Goal: Transaction & Acquisition: Purchase product/service

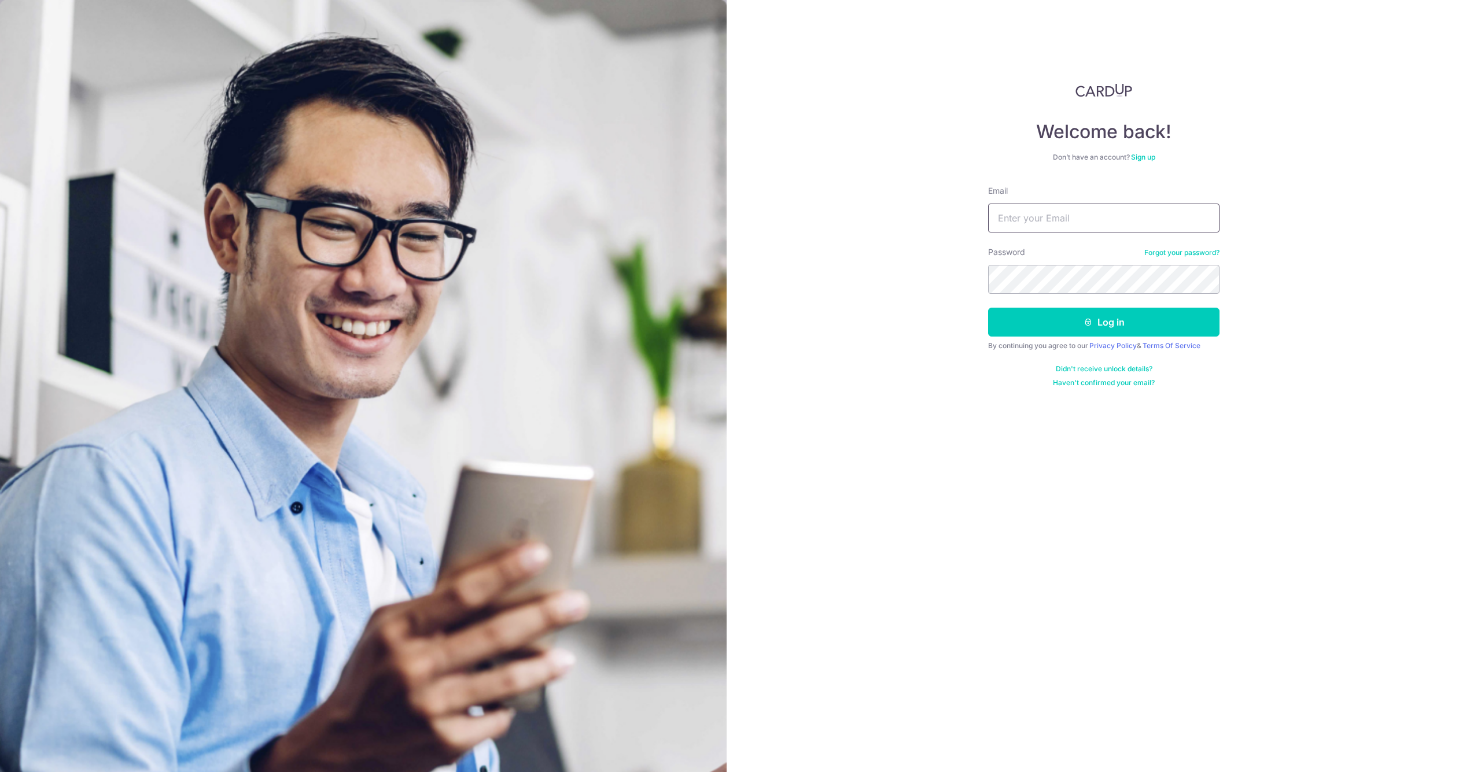
type input "[EMAIL_ADDRESS][DOMAIN_NAME]"
click at [1104, 322] on button "Log in" at bounding box center [1103, 322] width 231 height 29
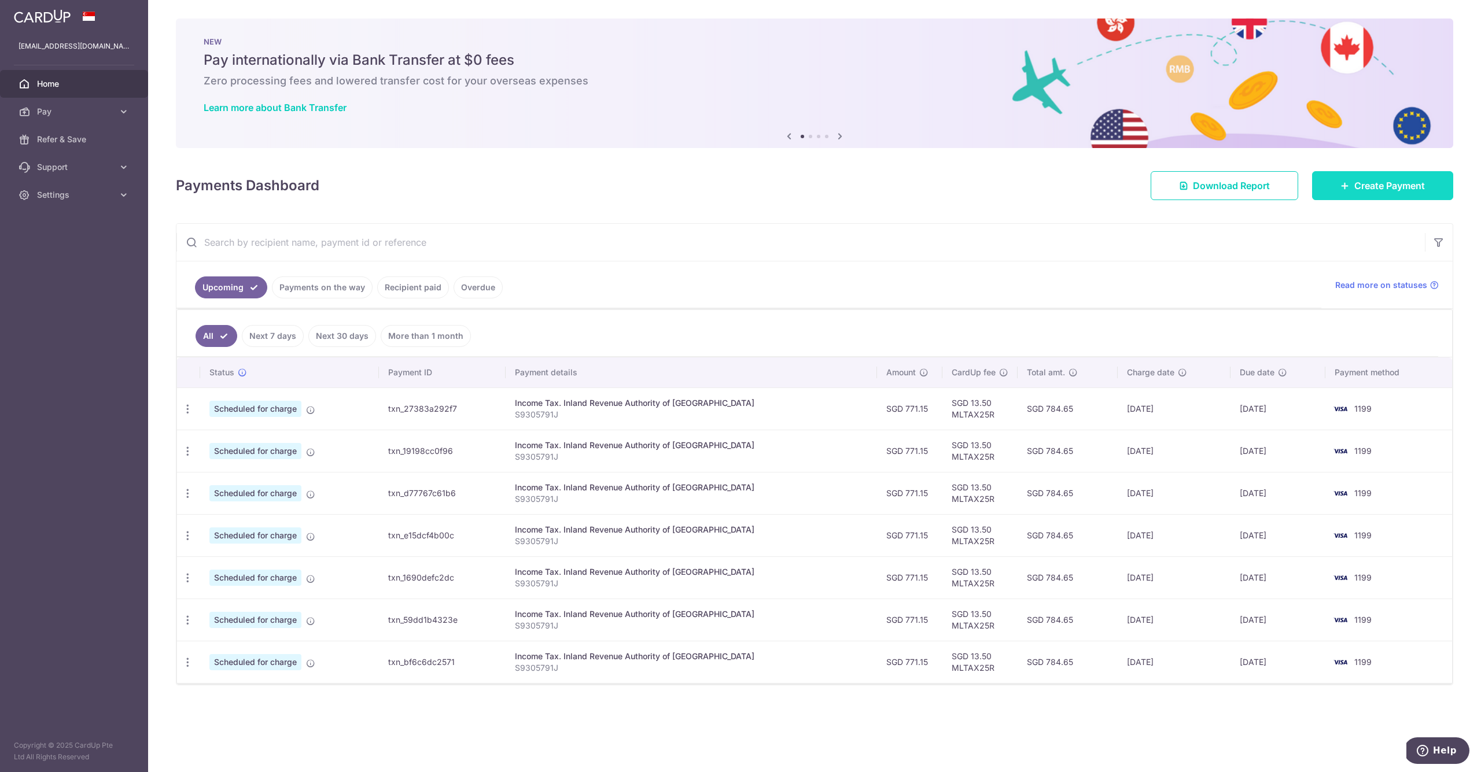
click at [1363, 185] on span "Create Payment" at bounding box center [1389, 186] width 71 height 14
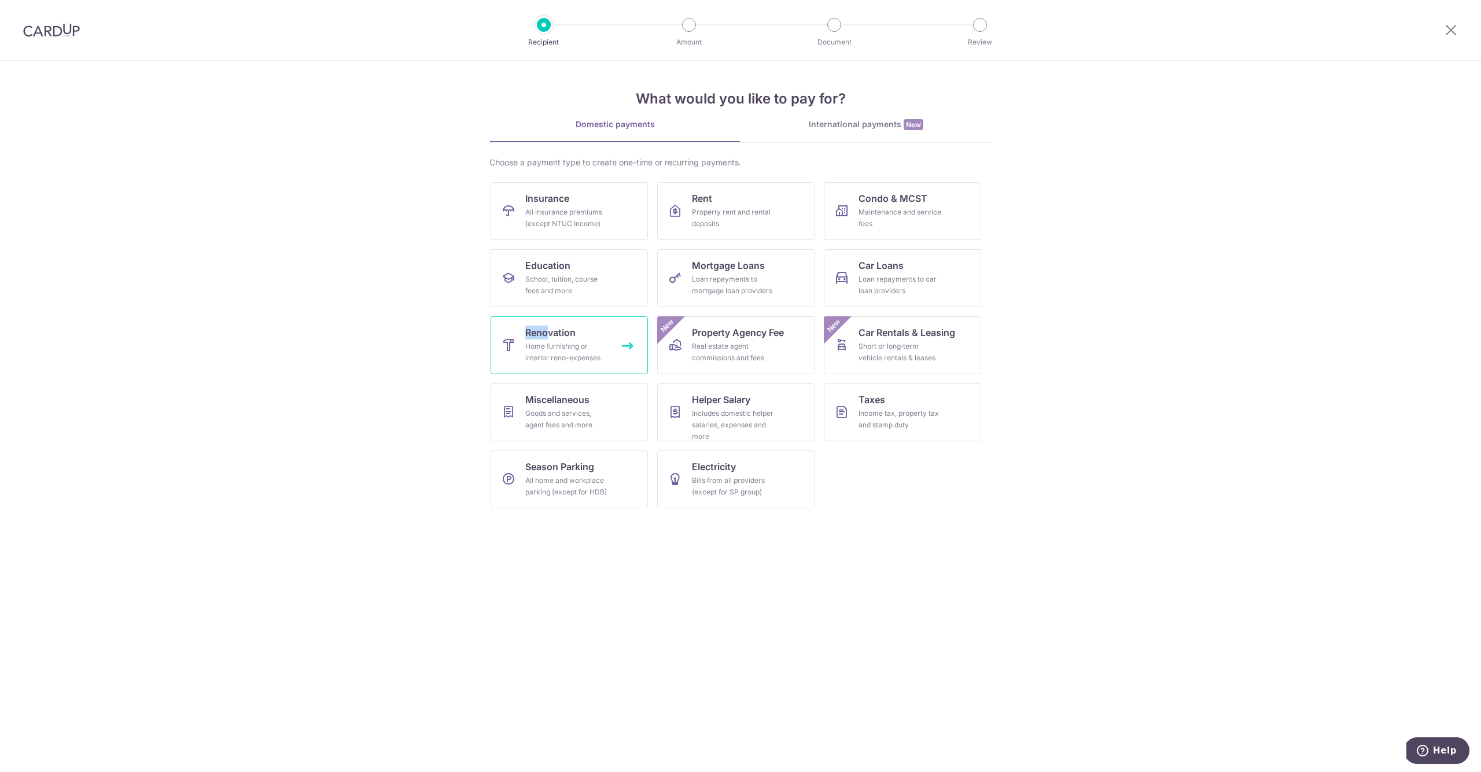
click at [561, 339] on span "Renovation" at bounding box center [550, 333] width 50 height 14
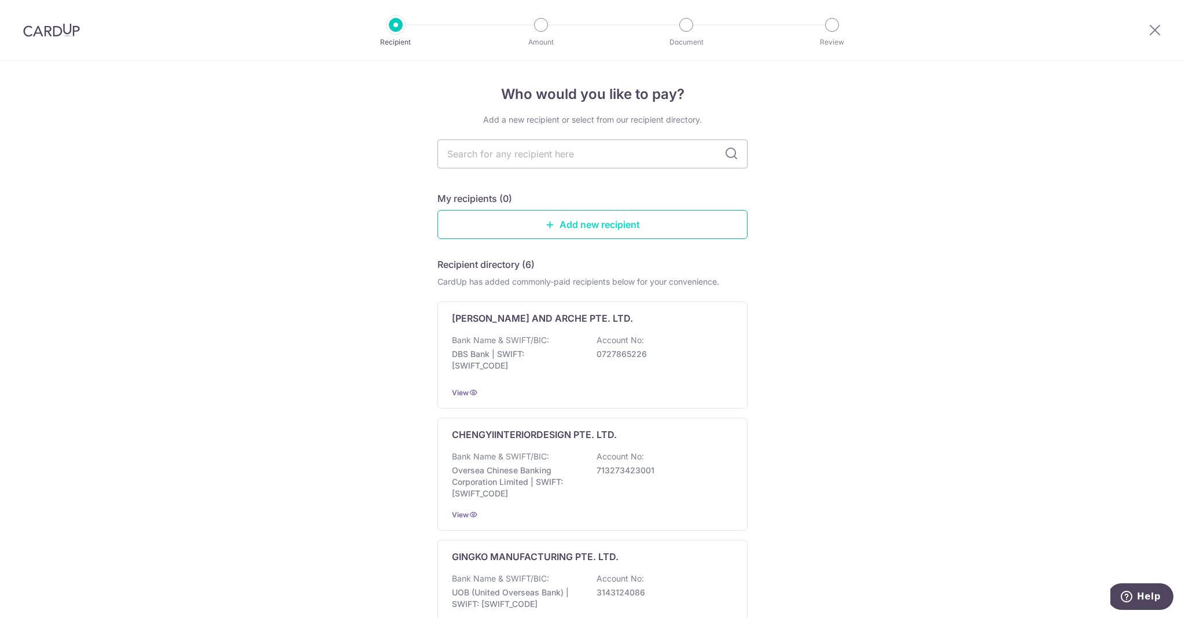
click at [634, 218] on link "Add new recipient" at bounding box center [592, 224] width 310 height 29
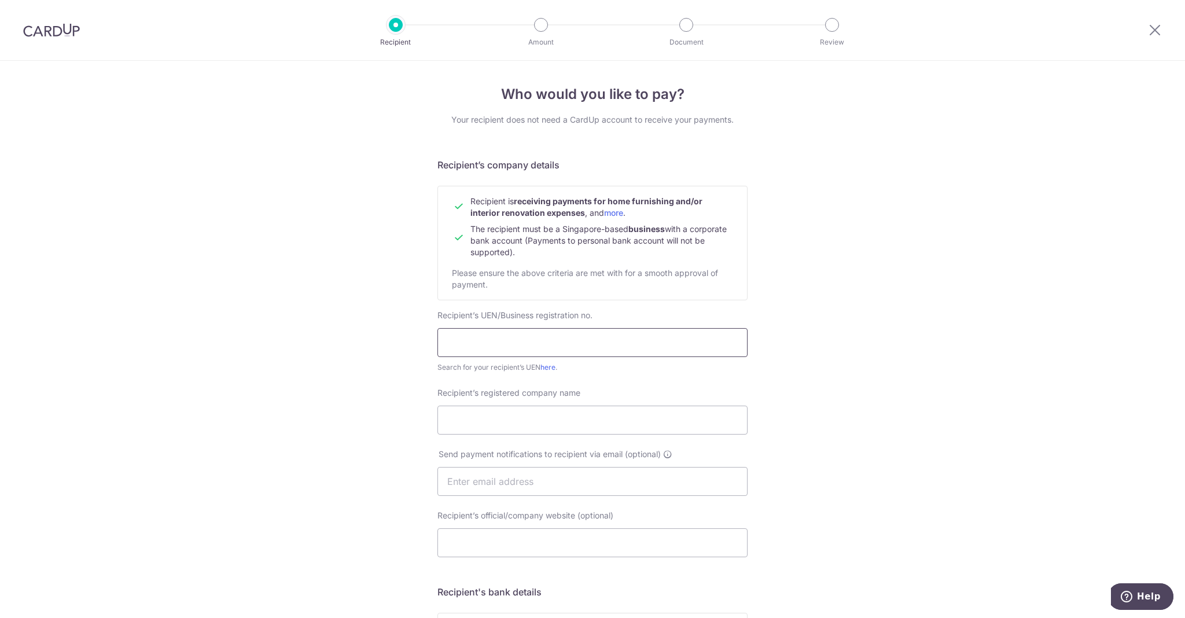
paste input "202118871W"
type input "202118871W"
click at [835, 305] on div "Who would you like to pay? Your recipient does not need a CardUp account to rec…" at bounding box center [592, 496] width 1185 height 870
click at [553, 367] on link "here" at bounding box center [547, 367] width 15 height 9
click at [538, 348] on input "202118871W" at bounding box center [592, 342] width 310 height 29
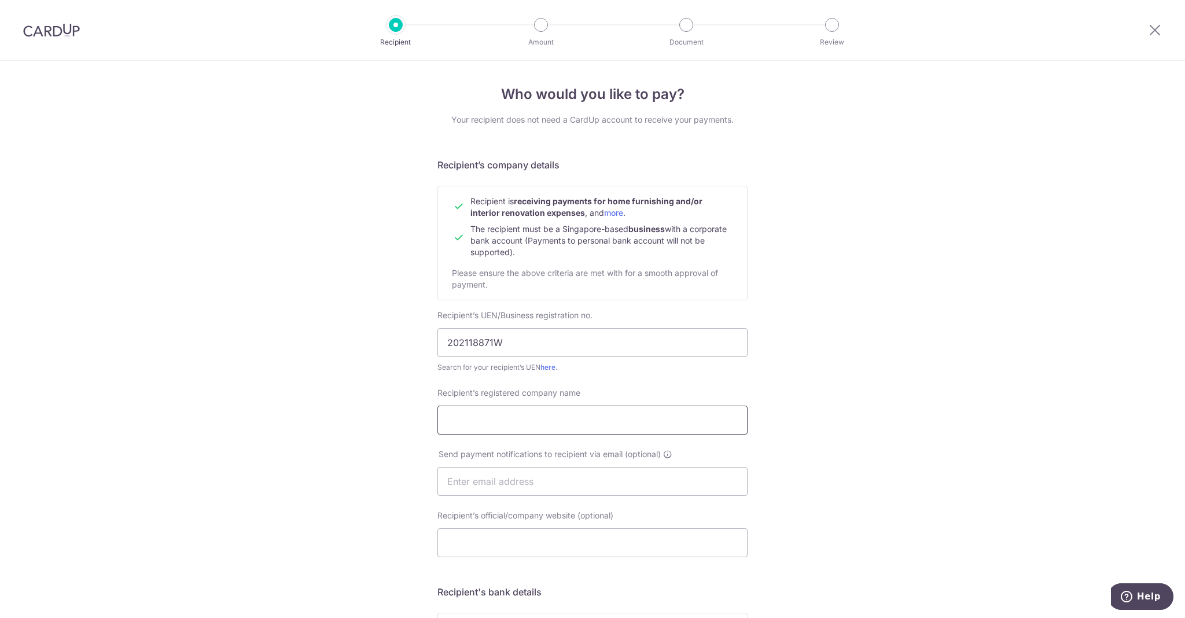
paste input "WEKA.J PTE. LTD."
type input "WEKA.J PTE. LTD."
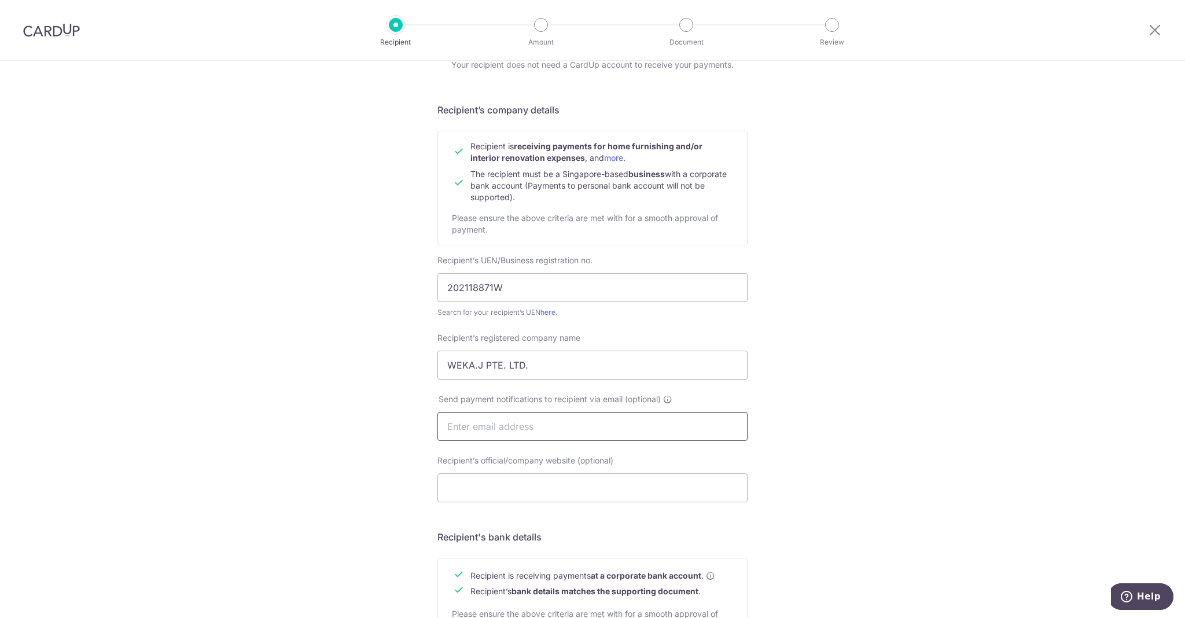
scroll to position [60, 0]
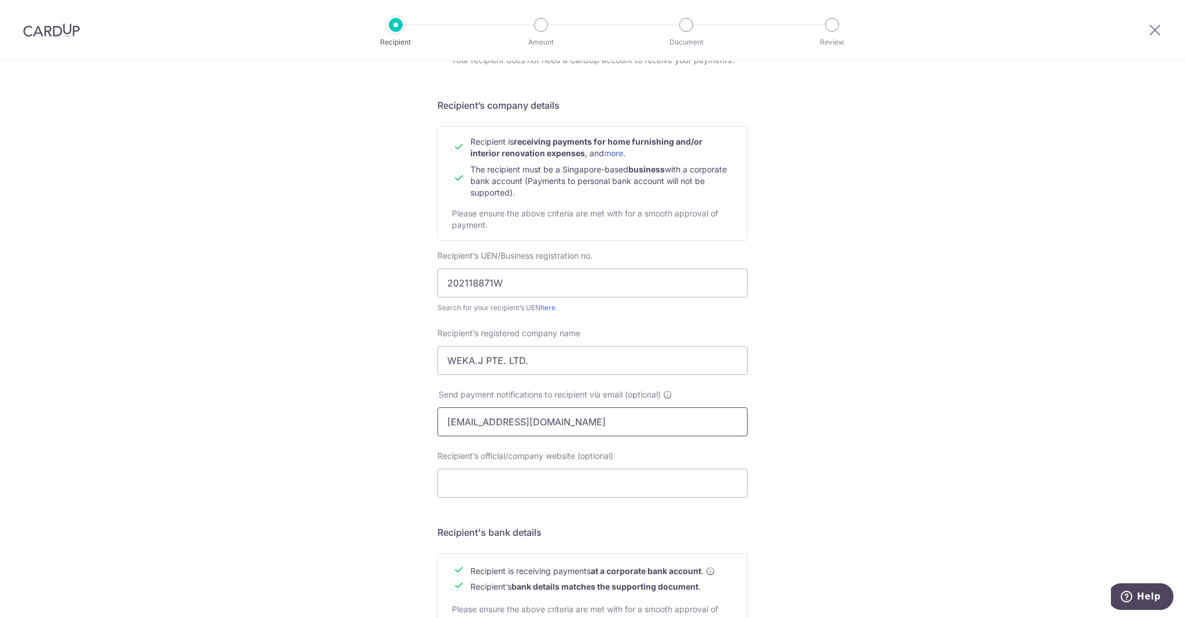
type input "[EMAIL_ADDRESS][DOMAIN_NAME]"
click at [803, 405] on div "Who would you like to pay? Your recipient does not need a CardUp account to rec…" at bounding box center [592, 436] width 1185 height 870
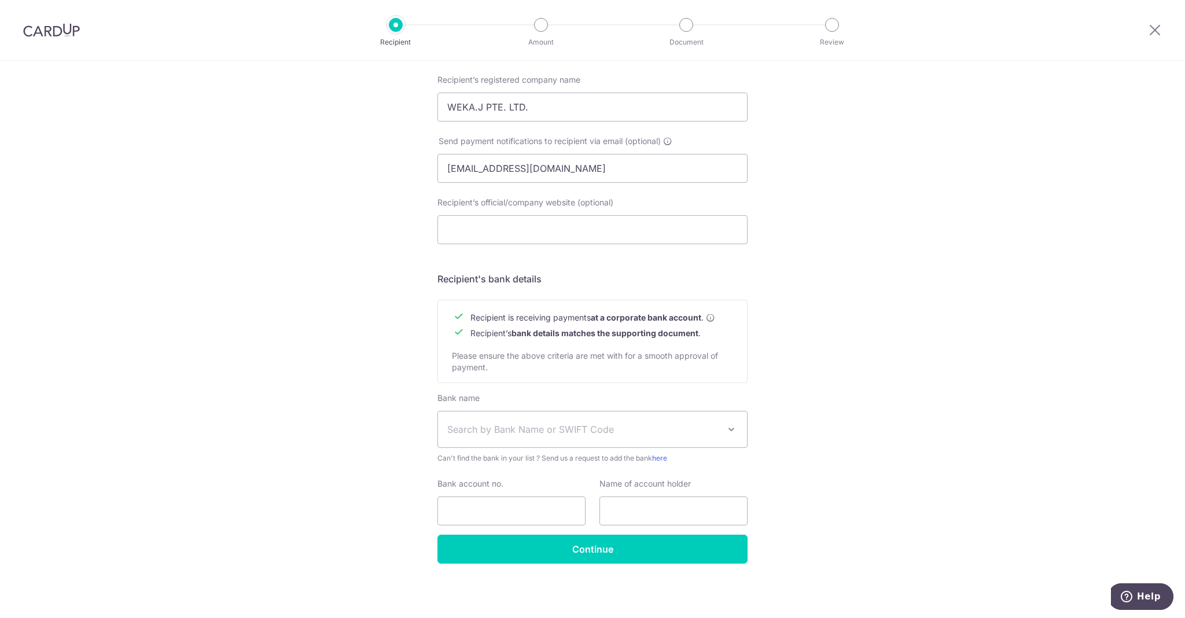
scroll to position [312, 0]
click at [511, 516] on input "Bank account no." at bounding box center [511, 511] width 148 height 29
click at [575, 549] on input "Continue" at bounding box center [592, 549] width 310 height 29
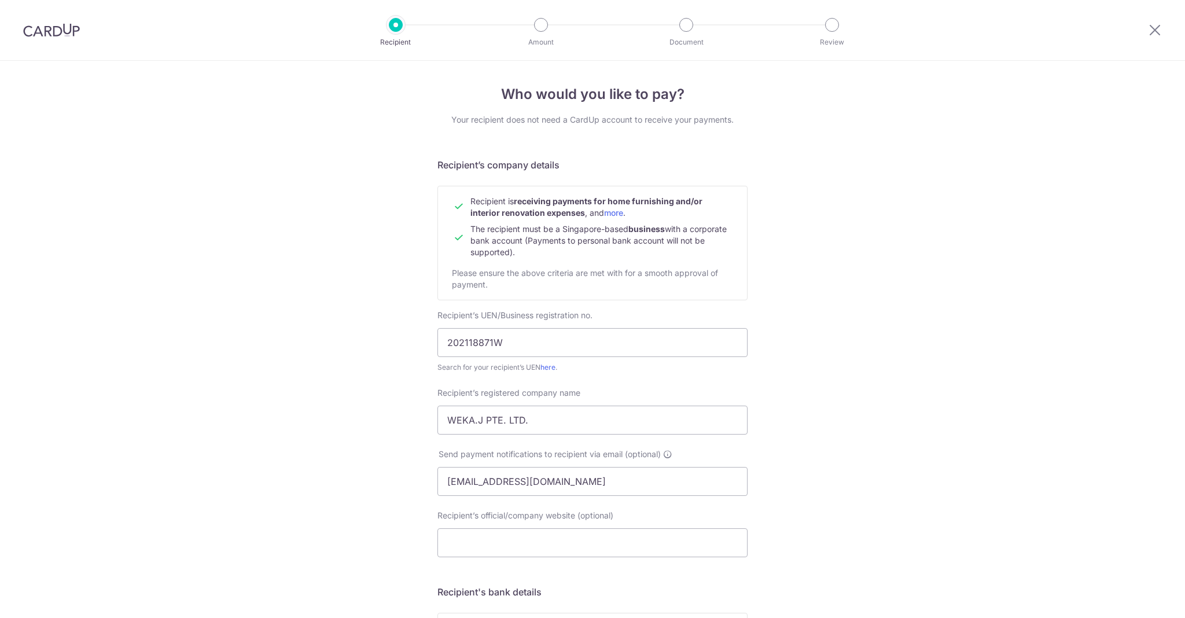
scroll to position [356, 0]
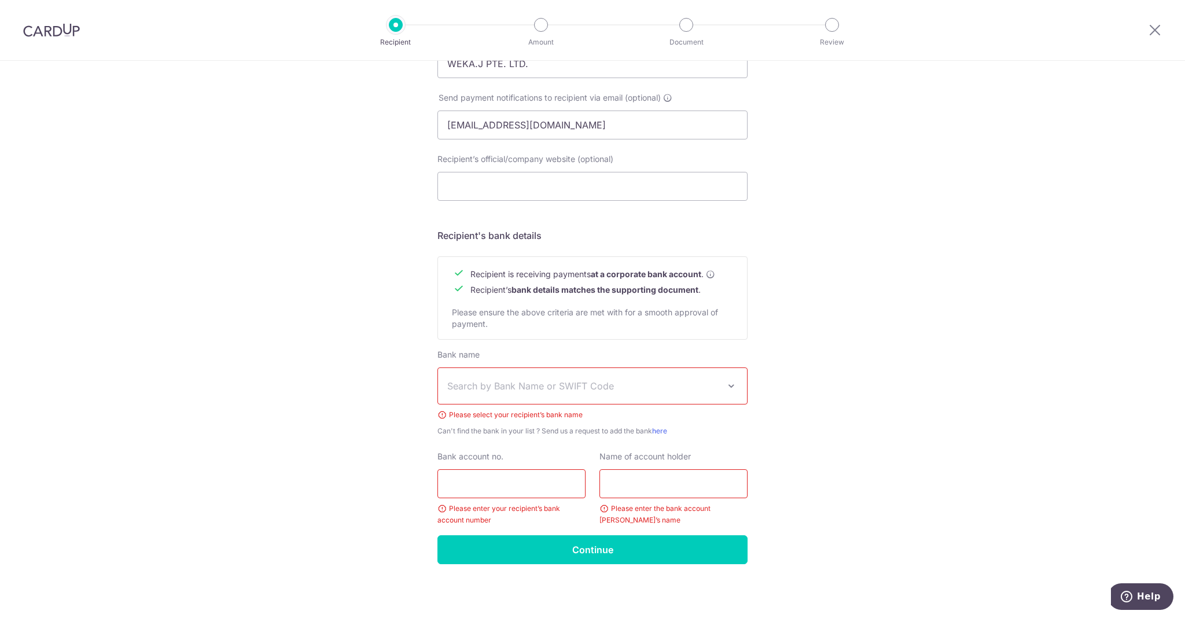
click at [610, 383] on span "Search by Bank Name or SWIFT Code" at bounding box center [583, 386] width 272 height 14
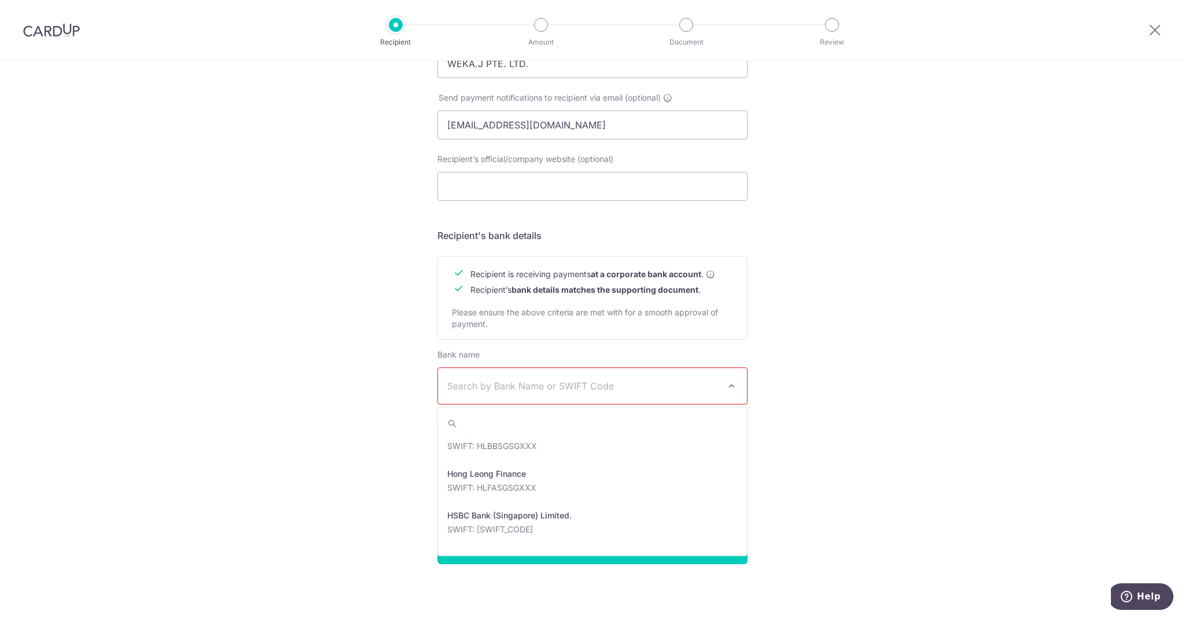
scroll to position [1231, 0]
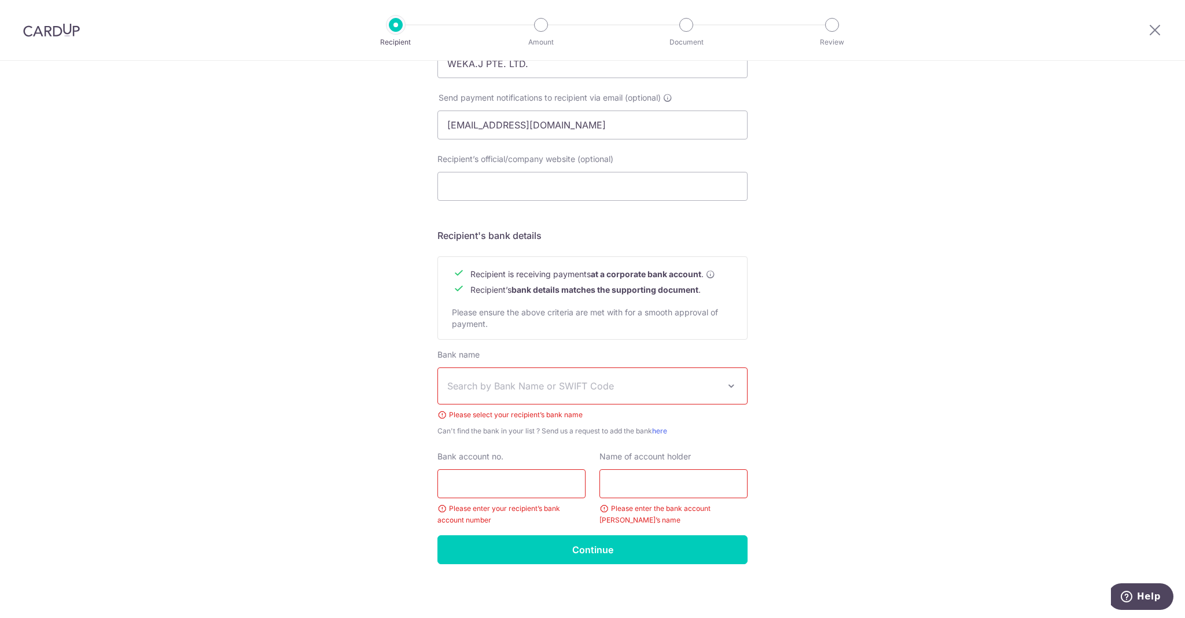
click at [326, 441] on div "Who would you like to pay? Your recipient does not need a CardUp account to rec…" at bounding box center [592, 161] width 1185 height 914
click at [581, 275] on span "Recipient is receiving payments at a corporate bank account ." at bounding box center [592, 274] width 245 height 12
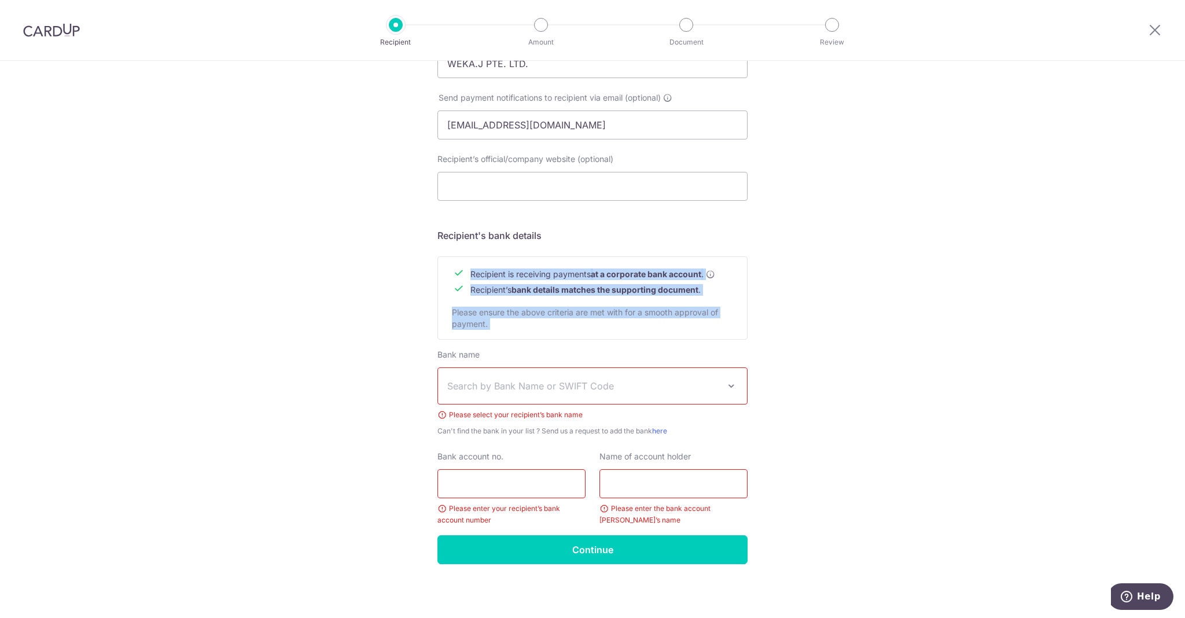
drag, startPoint x: 581, startPoint y: 275, endPoint x: 579, endPoint y: 308, distance: 33.1
click at [579, 308] on div "Recipient is receiving payments at a corporate bank account . Recipient’s bank …" at bounding box center [592, 297] width 310 height 83
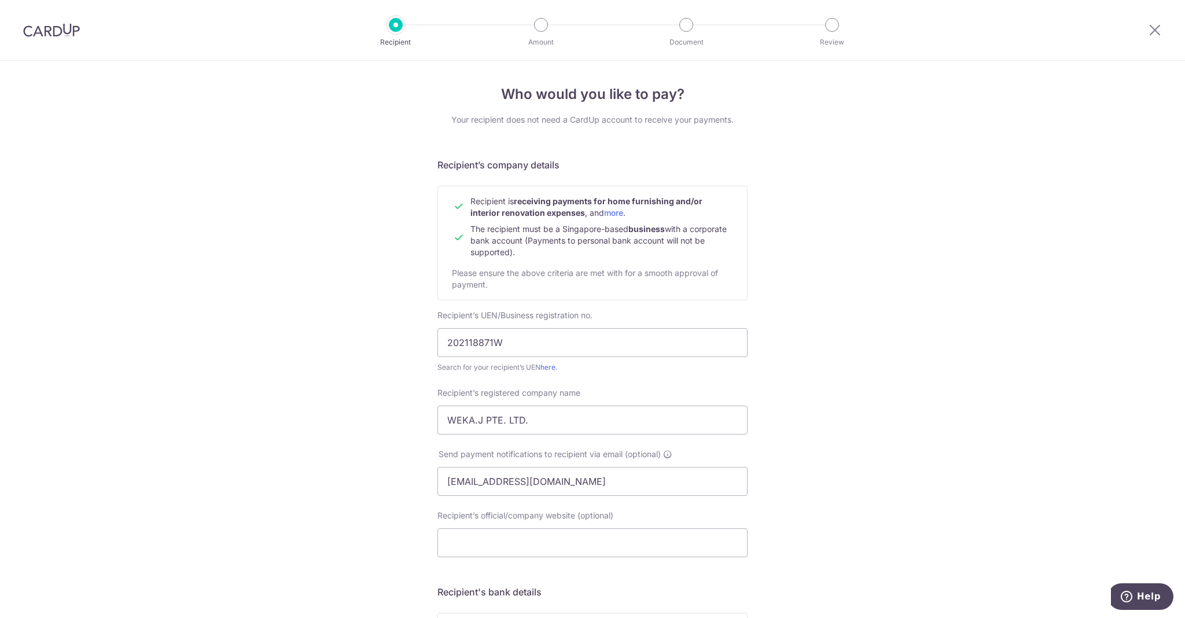
scroll to position [0, 0]
click at [640, 248] on td "The recipient must be a Singapore-based business with a corporate bank account …" at bounding box center [601, 238] width 263 height 39
click at [553, 238] on span "The recipient must be a Singapore-based business with a corporate bank account …" at bounding box center [598, 240] width 256 height 33
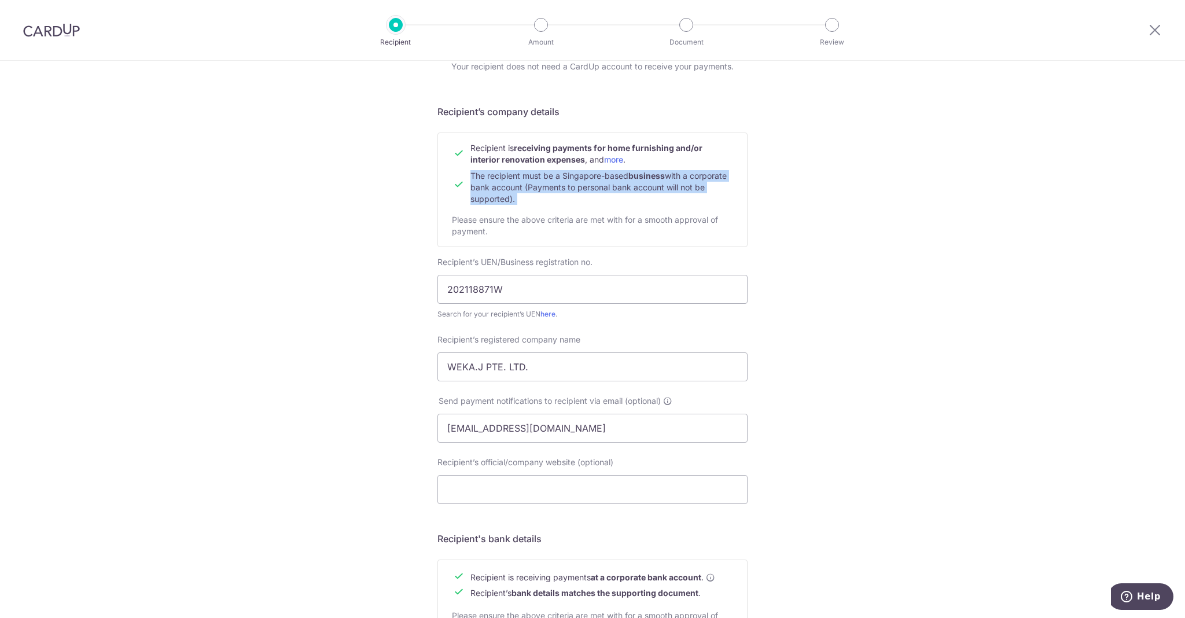
scroll to position [54, 0]
click at [374, 299] on div "Who would you like to pay? Your recipient does not need a CardUp account to rec…" at bounding box center [592, 464] width 1185 height 914
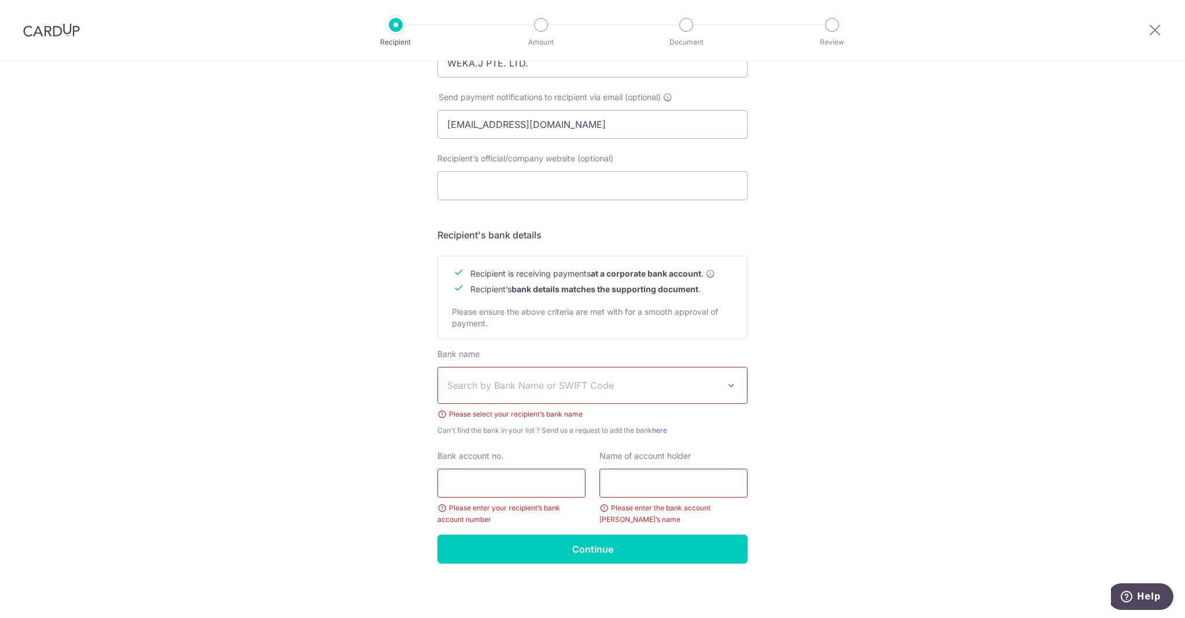
scroll to position [356, 0]
click at [521, 374] on span "Search by Bank Name or SWIFT Code" at bounding box center [592, 386] width 309 height 36
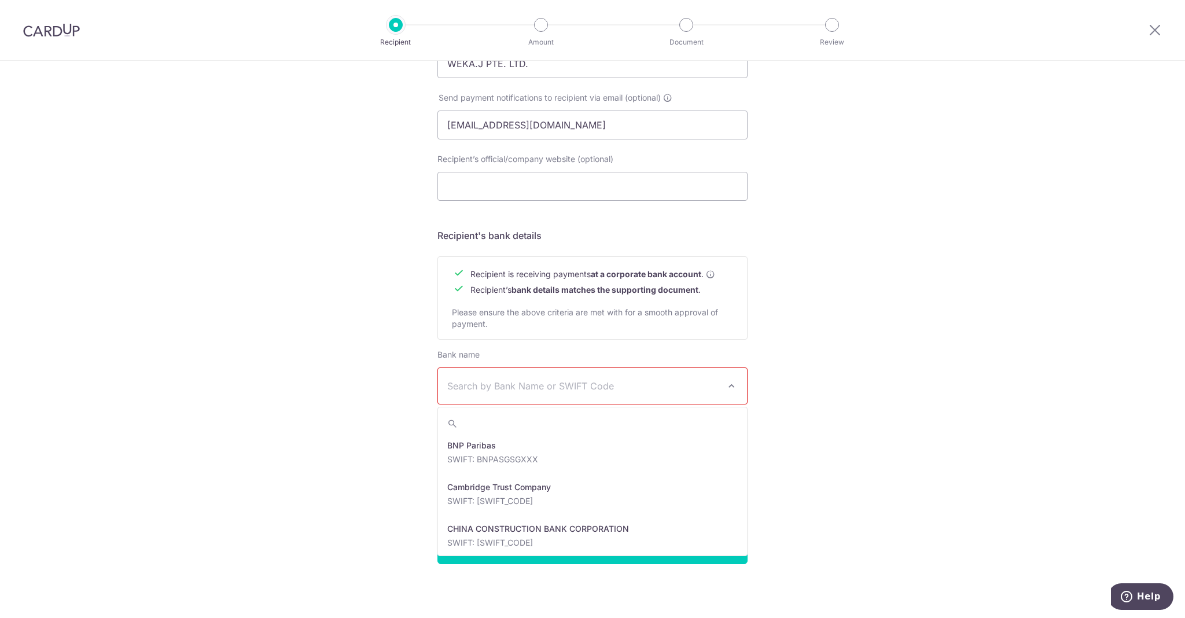
scroll to position [384, 0]
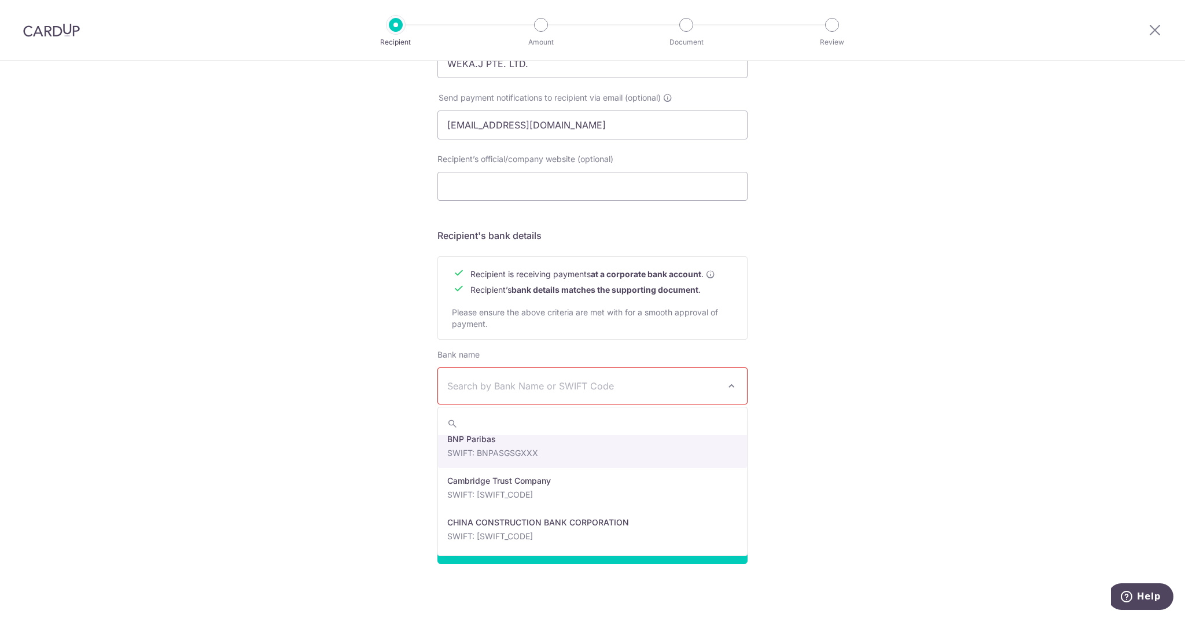
select select "3"
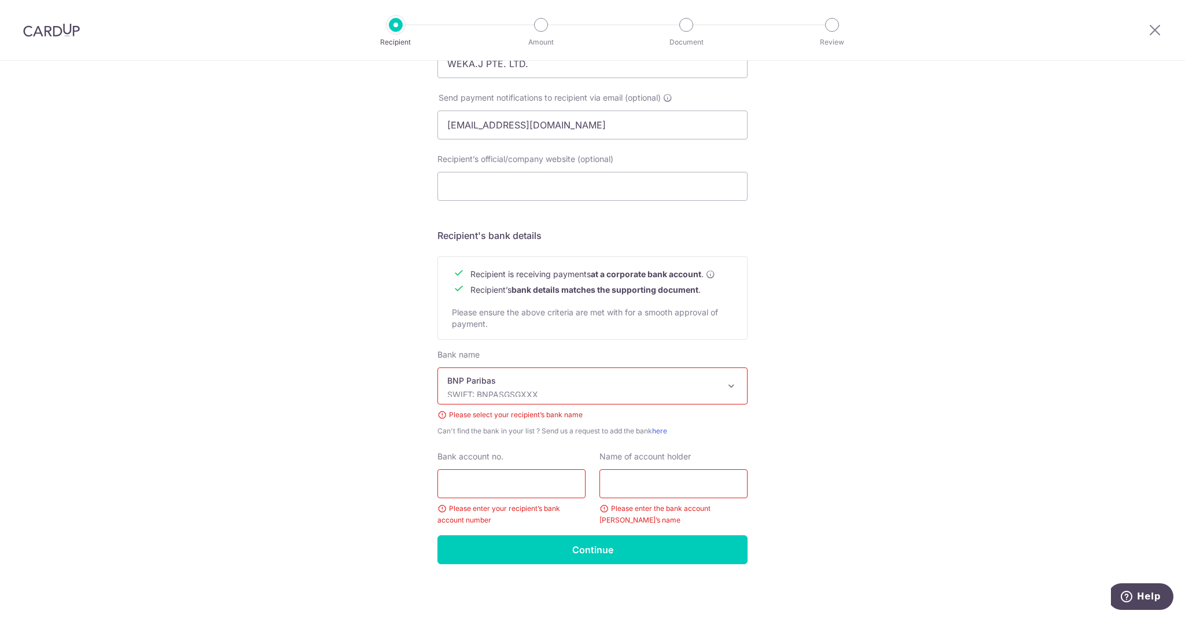
click at [389, 403] on div "Who would you like to pay? Your recipient does not need a CardUp account to rec…" at bounding box center [592, 161] width 1185 height 914
click at [337, 220] on div "Who would you like to pay? Your recipient does not need a CardUp account to rec…" at bounding box center [592, 161] width 1185 height 914
